Goal: Task Accomplishment & Management: Use online tool/utility

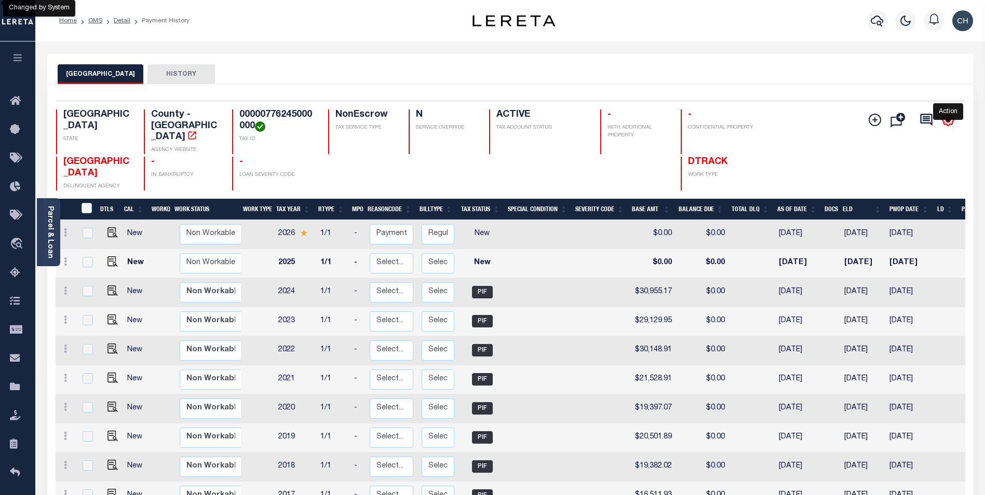
click at [944, 120] on icon "" at bounding box center [947, 119] width 13 height 13
click at [833, 156] on div "Add Installment Line Bad Parcel Fees" at bounding box center [889, 150] width 152 height 81
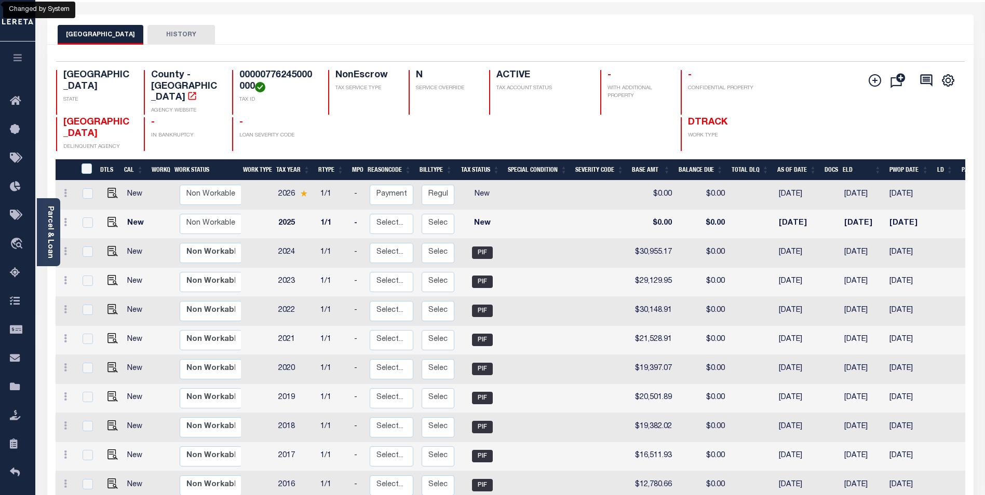
scroll to position [38, 0]
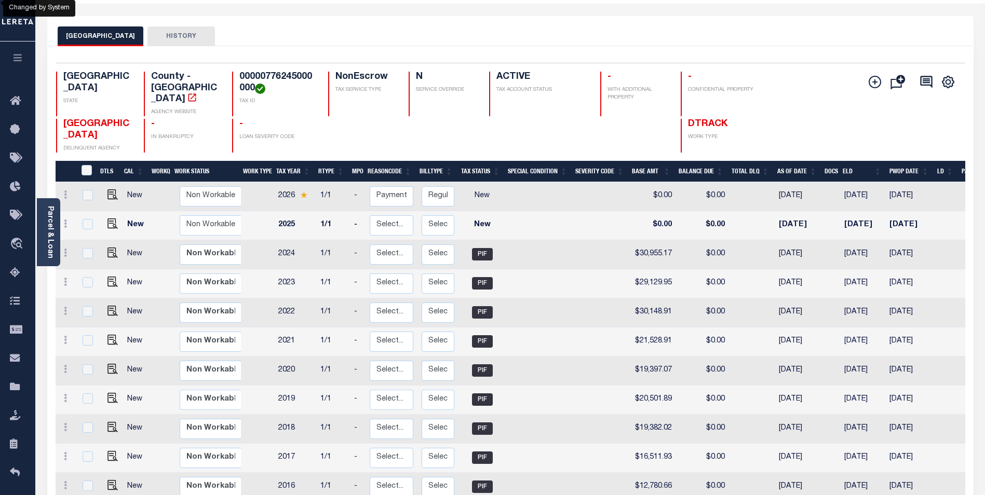
click at [799, 190] on td "[DATE]" at bounding box center [799, 196] width 48 height 29
checkbox input "true"
click at [799, 190] on td "[DATE]" at bounding box center [799, 196] width 48 height 29
checkbox input "false"
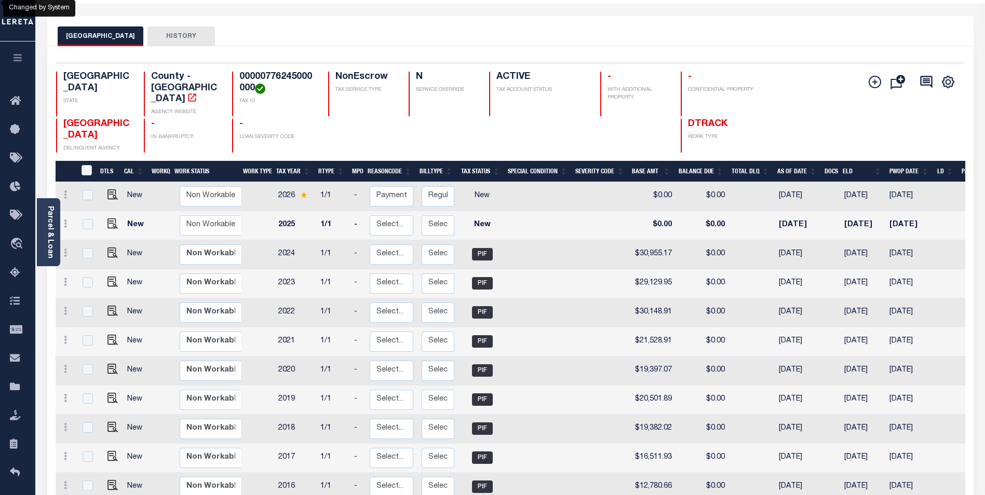
checkbox input "false"
drag, startPoint x: 799, startPoint y: 190, endPoint x: 782, endPoint y: 189, distance: 17.7
click at [782, 189] on td "[DATE]" at bounding box center [799, 196] width 48 height 29
checkbox input "true"
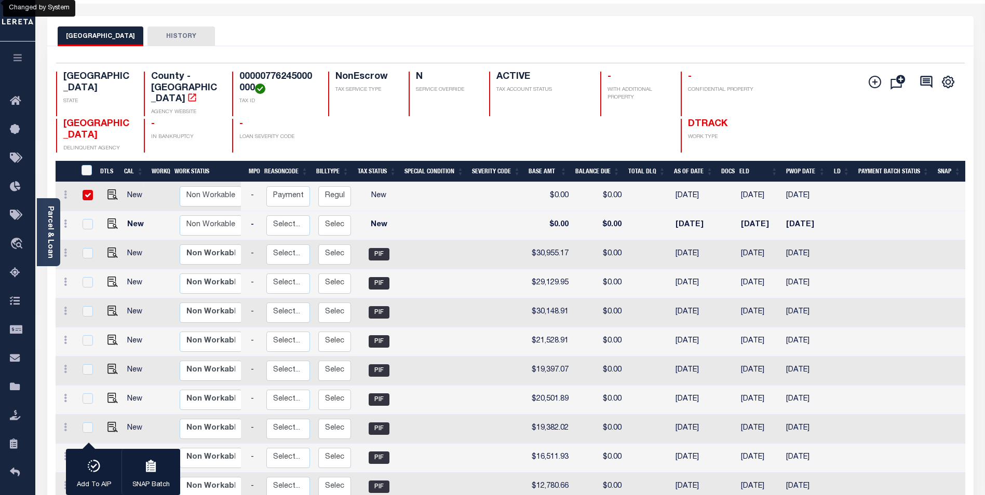
scroll to position [0, 0]
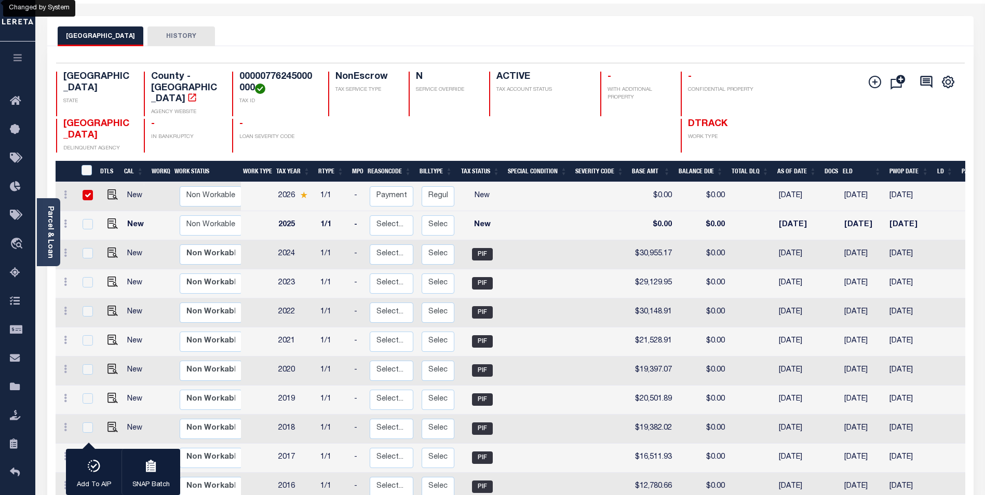
click at [23, 52] on button "button" at bounding box center [17, 59] width 35 height 35
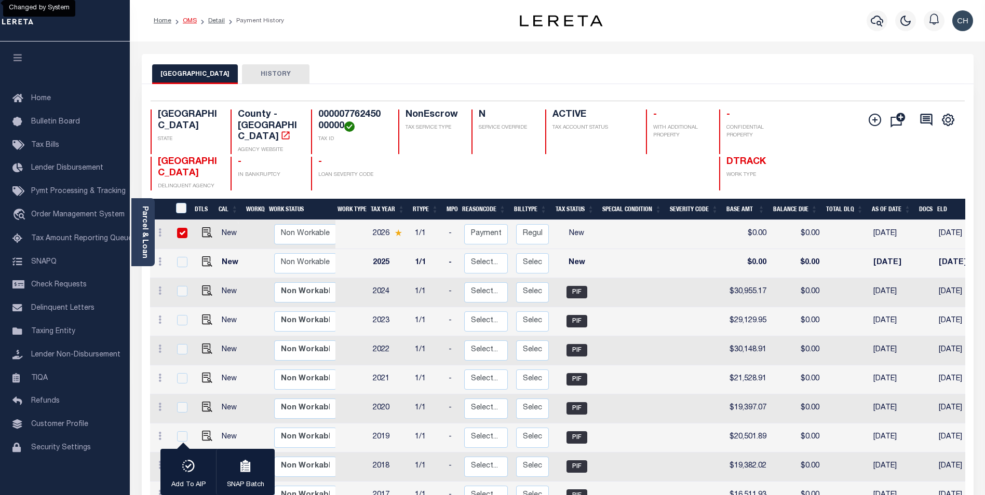
click at [192, 22] on link "OMS" at bounding box center [190, 21] width 14 height 6
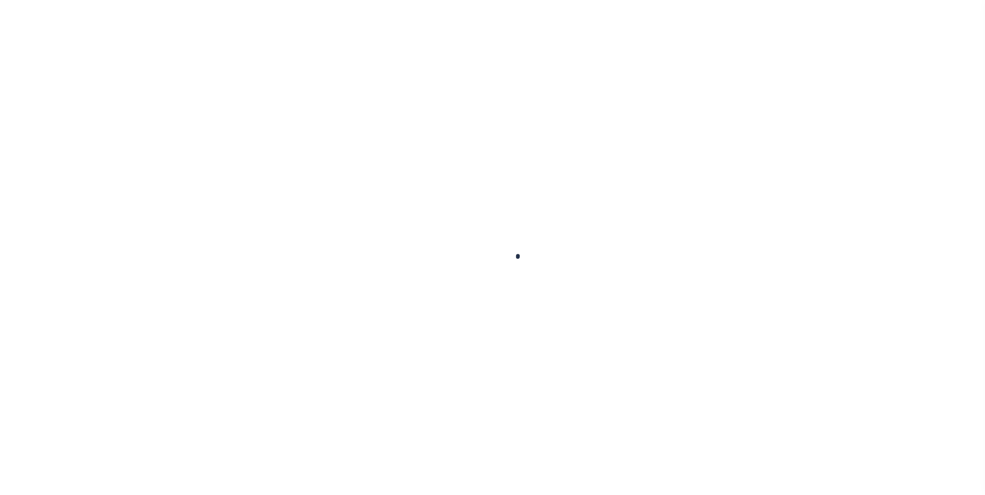
scroll to position [10, 0]
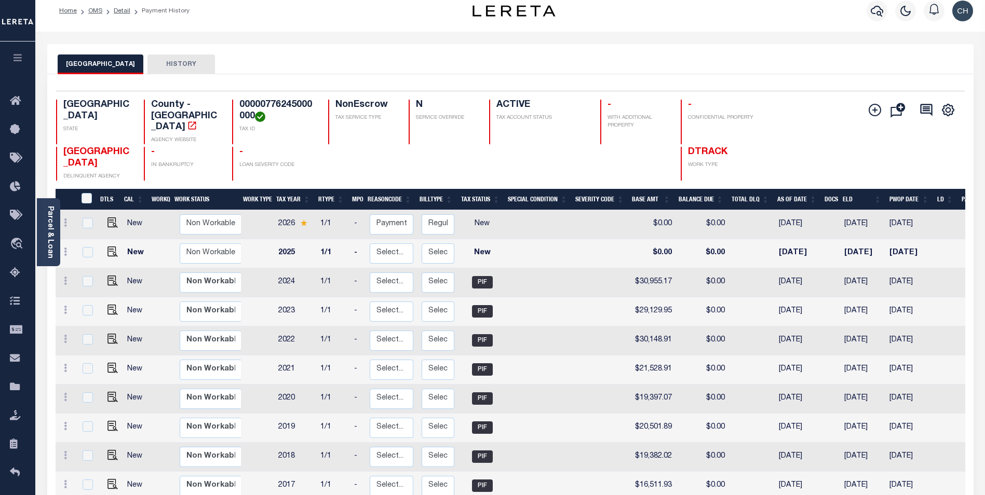
click at [286, 49] on div "DALLAS COUNTY HISTORY" at bounding box center [510, 59] width 926 height 30
click at [179, 63] on button "HISTORY" at bounding box center [180, 65] width 67 height 20
select select "100"
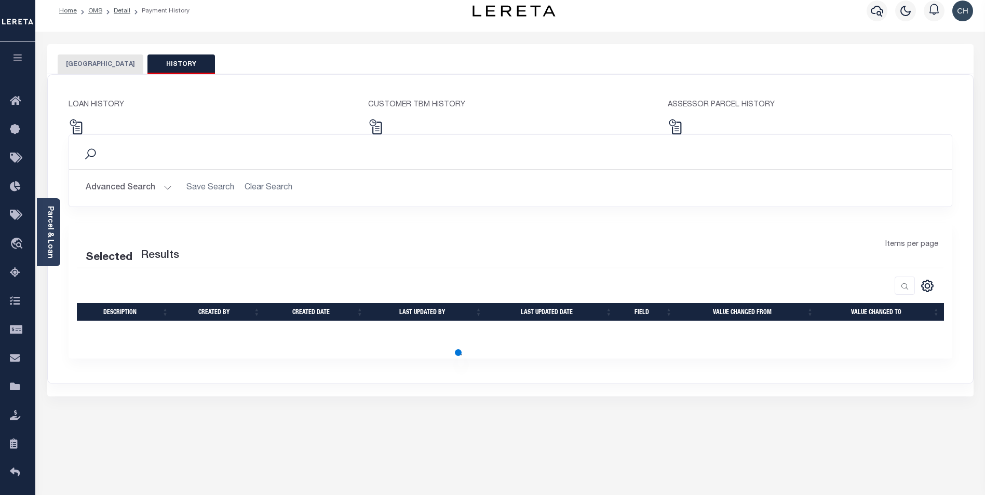
select select "100"
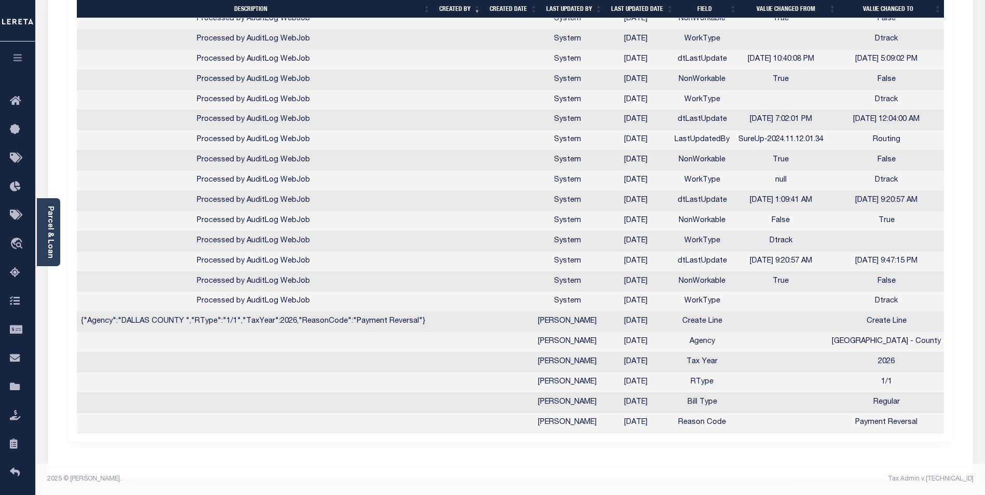
scroll to position [0, 2]
click at [159, 324] on td "{"Agency":"DALLAS COUNTY ","RType":"1/1","TaxYear":2026,"ReasonCode":"Payment R…" at bounding box center [251, 322] width 353 height 20
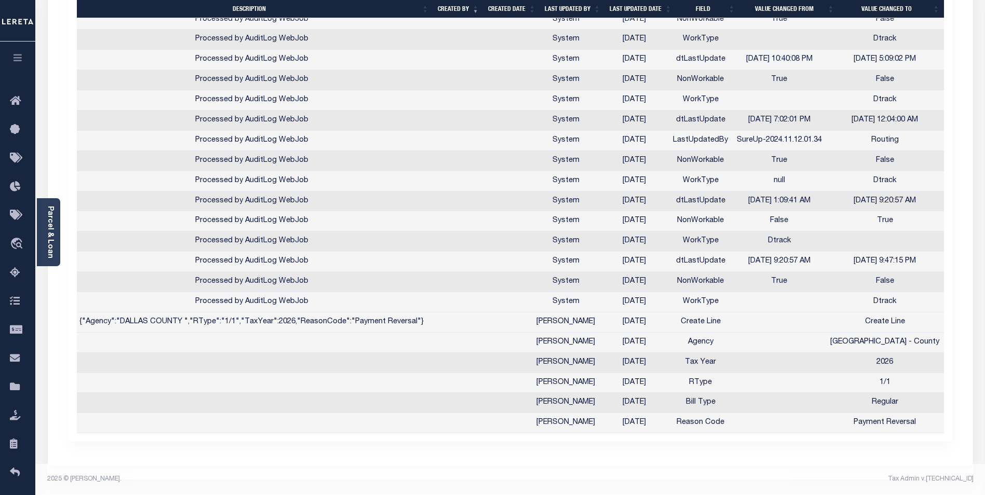
click at [156, 318] on td "{"Agency":"DALLAS COUNTY ","RType":"1/1","TaxYear":2026,"ReasonCode":"Payment R…" at bounding box center [251, 323] width 353 height 20
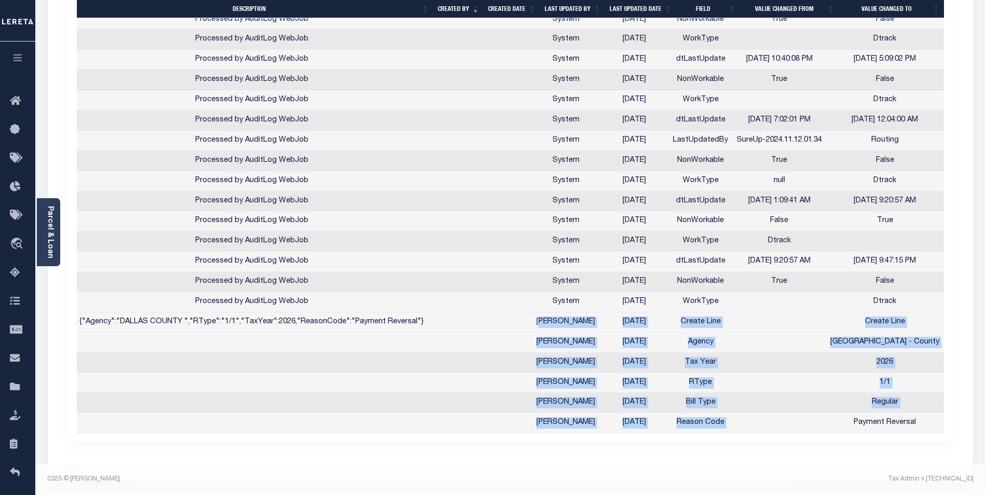
drag, startPoint x: 555, startPoint y: 307, endPoint x: 859, endPoint y: 427, distance: 326.5
click at [859, 427] on div "Description Created by Created date Last updated by Last updated date Field Val…" at bounding box center [510, 90] width 867 height 686
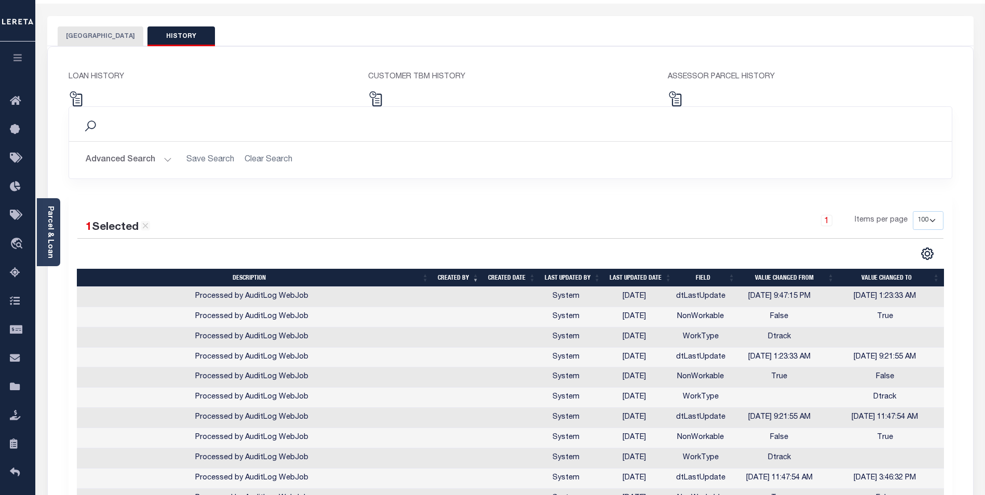
scroll to position [29, 0]
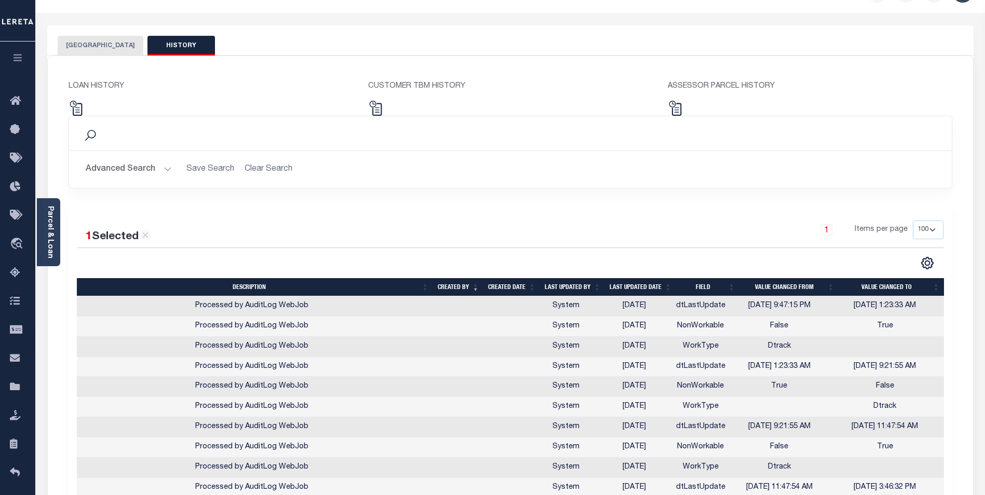
click at [82, 44] on button "[GEOGRAPHIC_DATA]" at bounding box center [101, 46] width 86 height 20
